Goal: Task Accomplishment & Management: Use online tool/utility

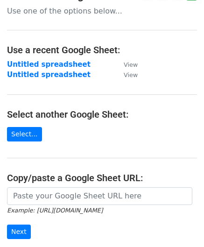
scroll to position [47, 0]
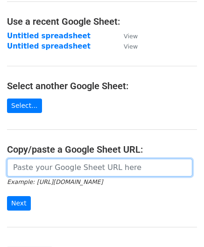
click at [44, 167] on input "url" at bounding box center [99, 168] width 185 height 18
paste input "https://docs.google.com/spreadsheets/d/1OdxbKiCTYTSzEMfu5CcwB4CuNJCg_JN03DUIwLf…"
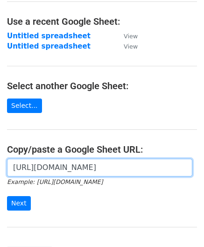
scroll to position [0, 203]
type input "https://docs.google.com/spreadsheets/d/1OdxbKiCTYTSzEMfu5CcwB4CuNJCg_JN03DUIwLf…"
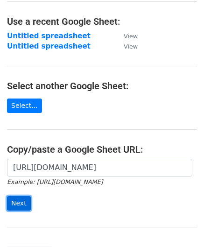
click at [26, 203] on input "Next" at bounding box center [19, 203] width 24 height 14
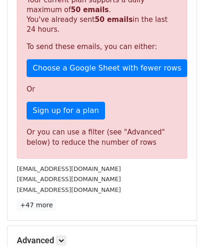
scroll to position [315, 0]
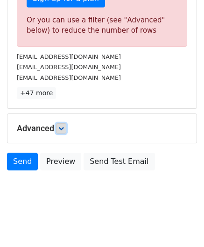
click at [63, 125] on icon at bounding box center [61, 128] width 6 height 6
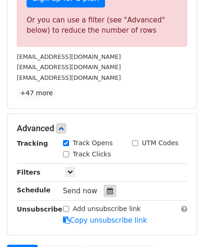
click at [107, 187] on icon at bounding box center [110, 190] width 6 height 7
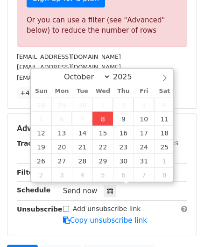
type input "[DATE] 12:00"
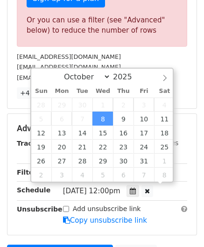
scroll to position [0, 0]
paste input "6"
type input "6"
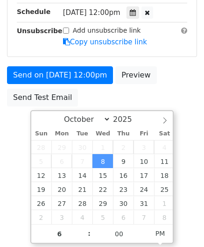
type input "[DATE] 18:00"
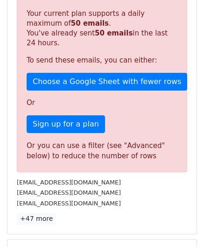
scroll to position [428, 0]
